Goal: Find specific page/section: Find specific page/section

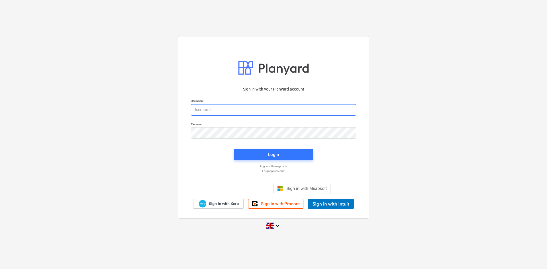
click at [269, 113] on input "email" at bounding box center [273, 109] width 165 height 11
type input "[PERSON_NAME][EMAIL_ADDRESS][PERSON_NAME][DOMAIN_NAME]"
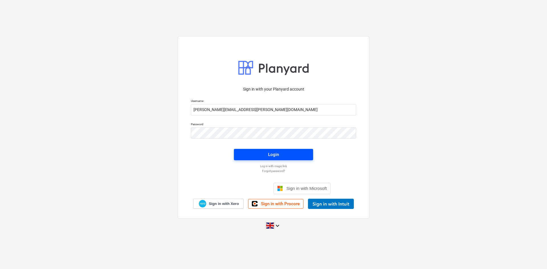
click at [242, 156] on span "Login" at bounding box center [274, 154] width 66 height 7
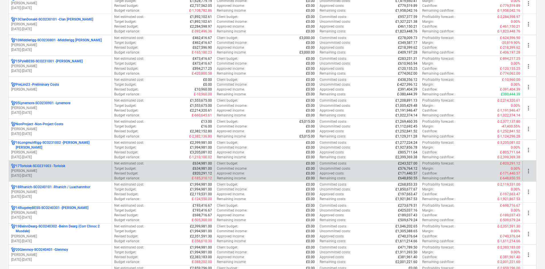
scroll to position [342, 0]
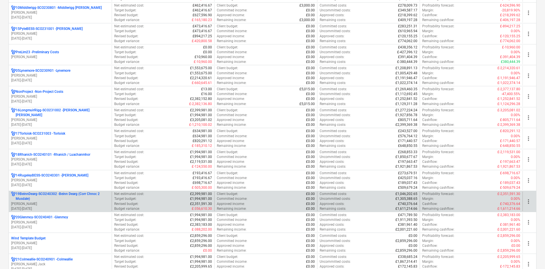
click at [79, 199] on p "19BeinnDearg-SCO240302 - Beinn Dearg (Corr Chnoc 2 Musdale)" at bounding box center [63, 197] width 94 height 10
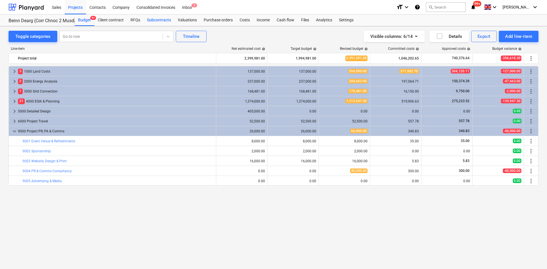
click at [145, 18] on div "Subcontracts" at bounding box center [159, 20] width 31 height 11
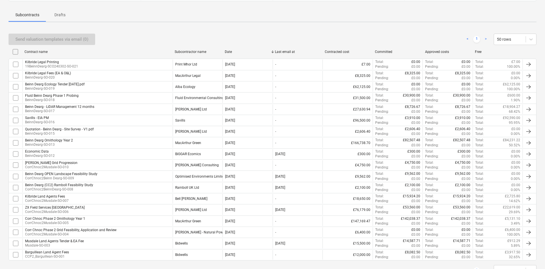
scroll to position [85, 0]
